Goal: Information Seeking & Learning: Compare options

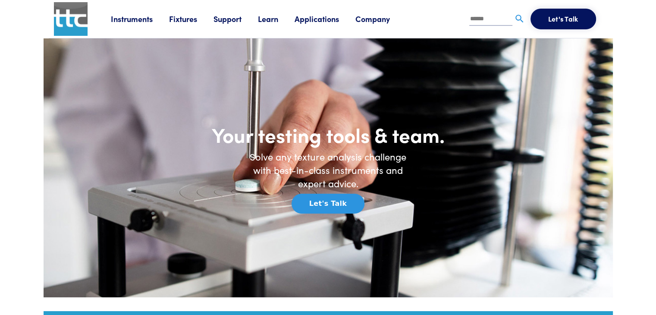
click at [382, 21] on link "Company" at bounding box center [381, 18] width 51 height 11
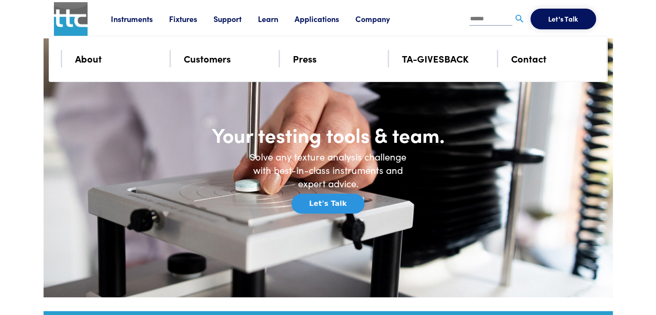
click at [326, 13] on li "Applications Application Studies How to use our products to achieve specific re…" at bounding box center [325, 19] width 61 height 13
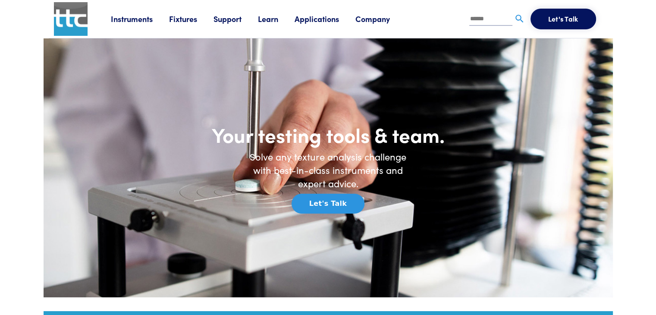
click at [326, 17] on link "Applications" at bounding box center [325, 18] width 61 height 11
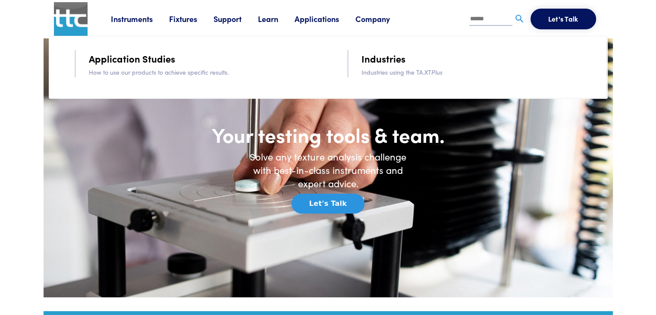
click at [252, 19] on link "Support" at bounding box center [236, 18] width 44 height 11
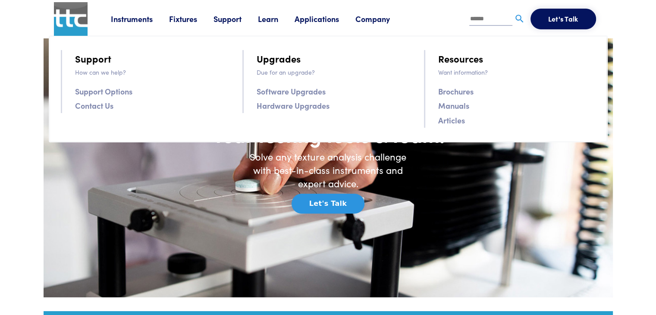
click at [281, 15] on link "Learn" at bounding box center [276, 18] width 37 height 11
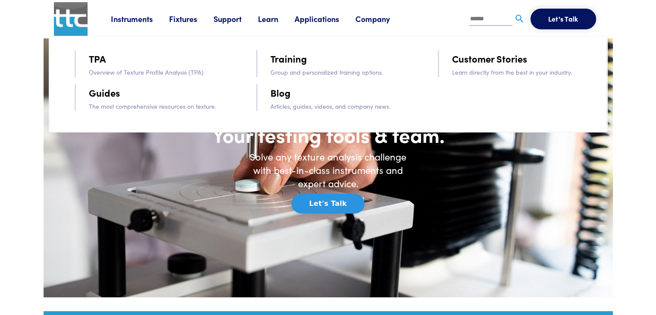
click at [233, 13] on li "Support Support How can we help? Support Options Contact Us Upgrades Due for an…" at bounding box center [236, 19] width 44 height 13
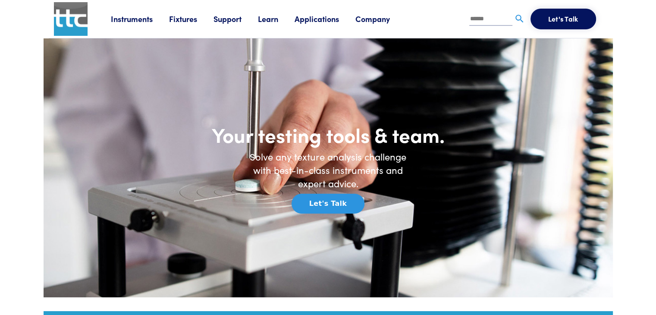
click at [235, 18] on link "Support" at bounding box center [236, 18] width 44 height 11
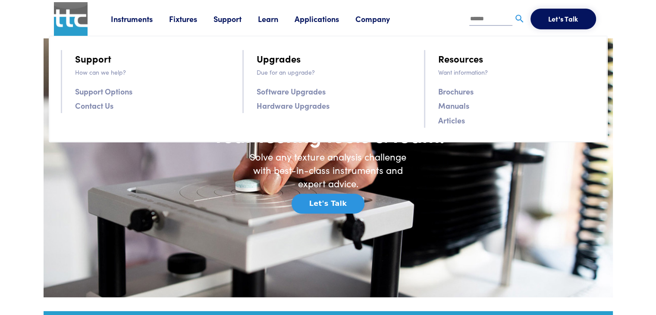
click at [300, 91] on link "Software Upgrades" at bounding box center [291, 91] width 69 height 13
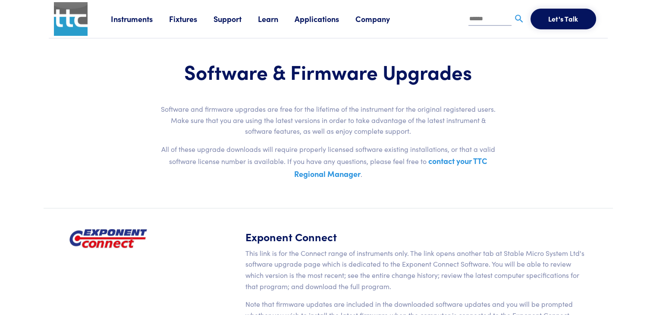
click at [188, 23] on link "Fixtures" at bounding box center [191, 18] width 44 height 11
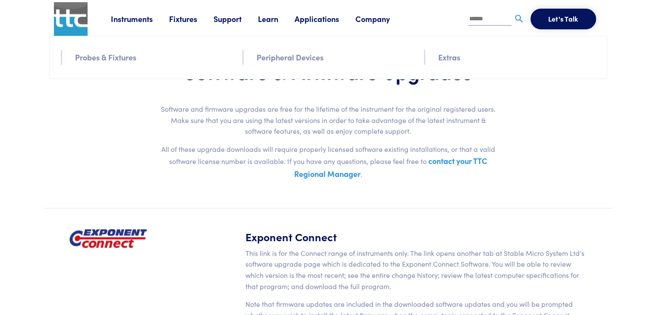
click at [142, 19] on link "Instruments" at bounding box center [140, 18] width 58 height 11
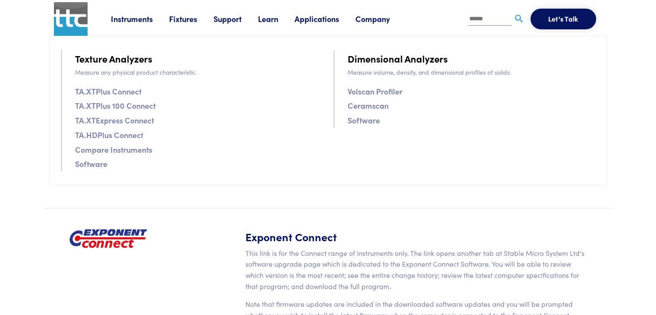
click at [81, 165] on link "Software" at bounding box center [91, 163] width 32 height 13
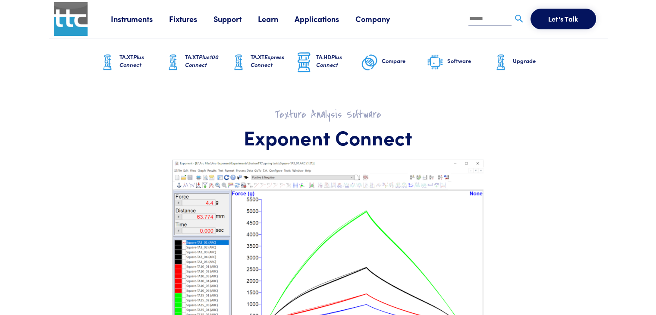
click at [133, 53] on h6 "TA.XT Plus Connect" at bounding box center [142, 61] width 45 height 16
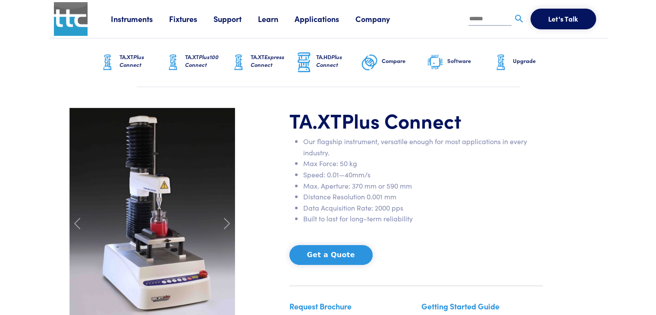
drag, startPoint x: 656, startPoint y: 110, endPoint x: 645, endPoint y: 0, distance: 109.8
click at [181, 62] on link "TA.XT Plus100 Connect" at bounding box center [197, 62] width 66 height 48
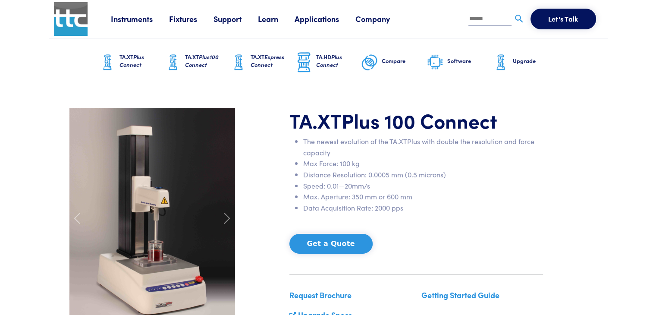
drag, startPoint x: 658, startPoint y: 59, endPoint x: 644, endPoint y: 17, distance: 44.5
click at [323, 63] on span "Plus Connect" at bounding box center [329, 61] width 26 height 16
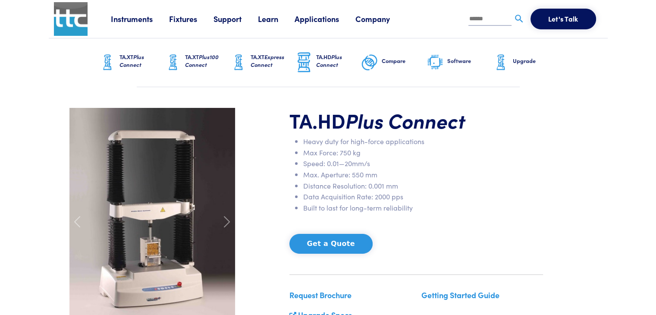
drag, startPoint x: 661, startPoint y: 14, endPoint x: 658, endPoint y: -19, distance: 33.8
click at [457, 60] on h6 "Software" at bounding box center [469, 61] width 45 height 8
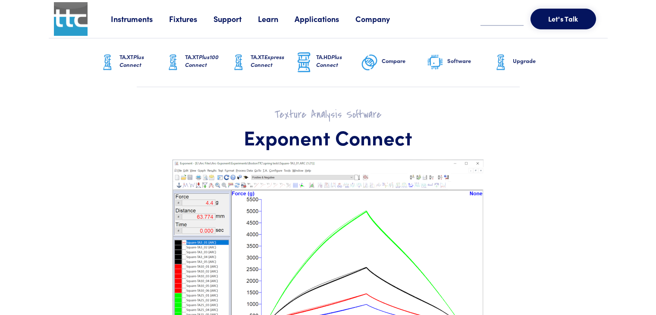
scroll to position [302, 0]
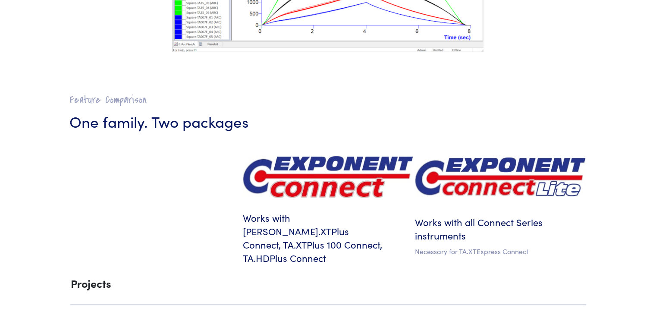
click at [454, 183] on img at bounding box center [500, 176] width 170 height 39
click at [450, 216] on h6 "Works with all Connect Series instruments" at bounding box center [500, 229] width 170 height 27
click at [448, 219] on h6 "Works with all Connect Series instruments" at bounding box center [500, 229] width 170 height 27
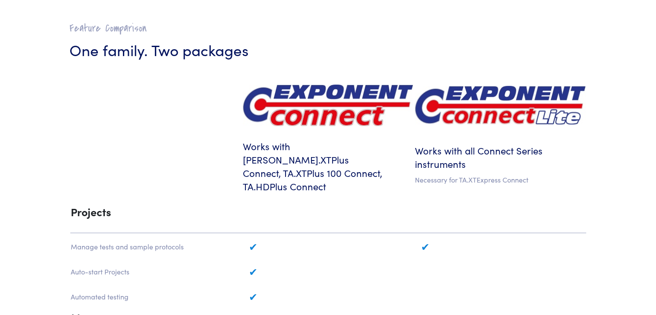
scroll to position [379, 0]
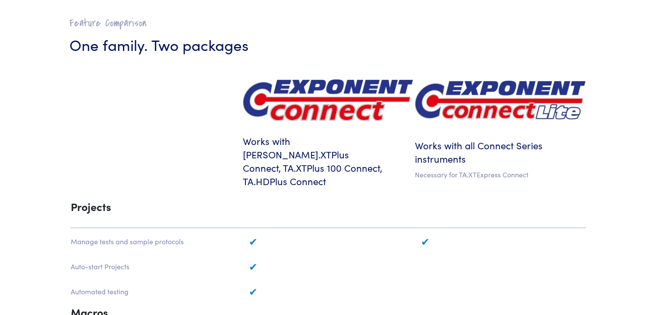
click at [456, 171] on p "Necessary for TA.XTExpress Connect" at bounding box center [500, 174] width 170 height 11
click at [318, 155] on h6 "Works with [PERSON_NAME].XTPlus Connect, TA.XTPlus 100 Connect, TA.HDPlus Conne…" at bounding box center [328, 161] width 170 height 53
click at [315, 94] on img at bounding box center [328, 100] width 170 height 42
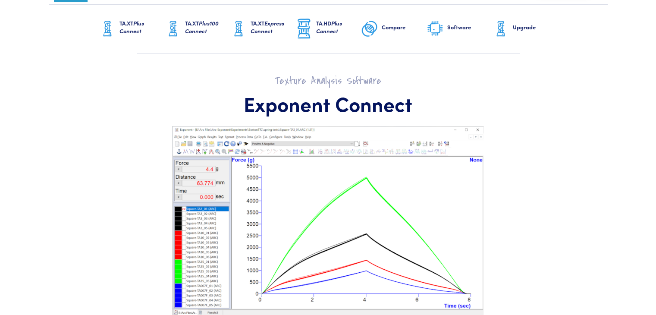
scroll to position [0, 0]
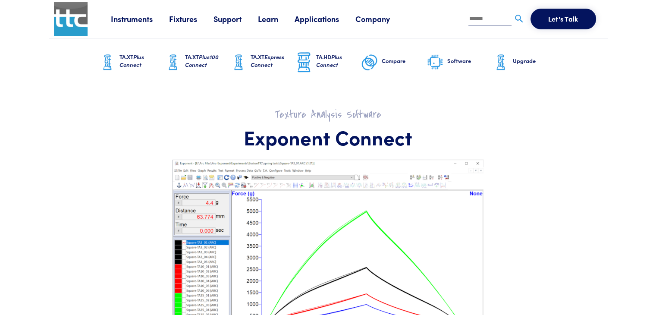
click at [461, 60] on h6 "Software" at bounding box center [469, 61] width 45 height 8
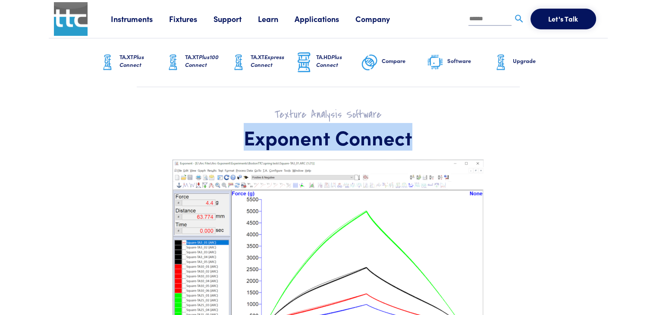
drag, startPoint x: 243, startPoint y: 139, endPoint x: 456, endPoint y: 148, distance: 212.9
click at [456, 148] on h1 "Exponent Connect" at bounding box center [328, 137] width 518 height 25
copy h1 "Exponent Connect"
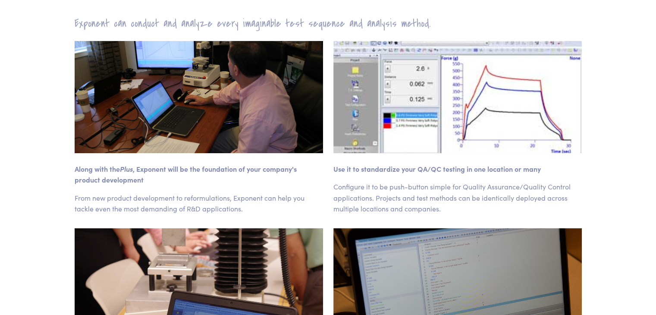
scroll to position [471, 0]
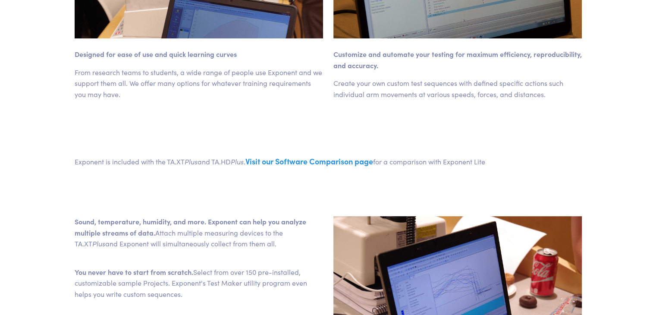
click at [316, 161] on link "Visit our Software Comparison page" at bounding box center [310, 161] width 128 height 11
